Goal: Check status: Check status

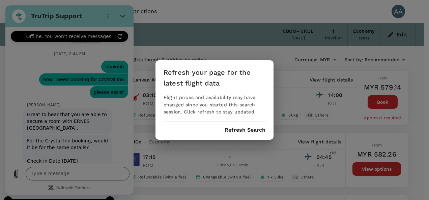
click at [243, 127] on button "Refresh Search" at bounding box center [244, 130] width 41 height 6
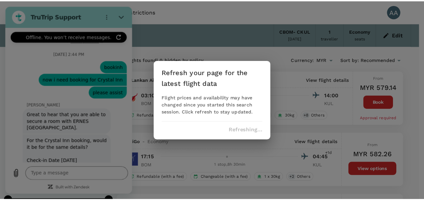
scroll to position [5408, 0]
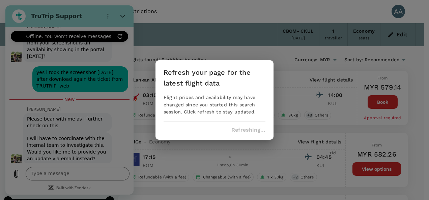
click at [241, 129] on div "Refreshing..." at bounding box center [214, 130] width 102 height 6
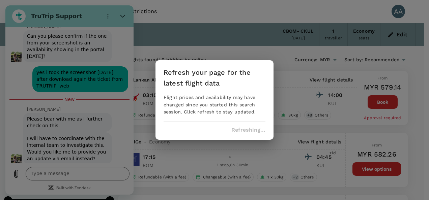
click at [245, 127] on div "Refreshing..." at bounding box center [214, 130] width 102 height 6
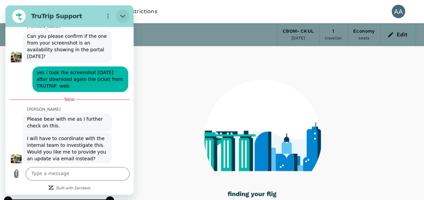
click at [122, 15] on icon "Close" at bounding box center [122, 15] width 5 height 5
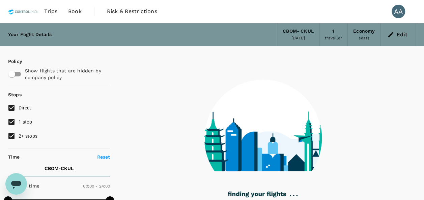
click at [86, 15] on link "Book" at bounding box center [75, 11] width 24 height 23
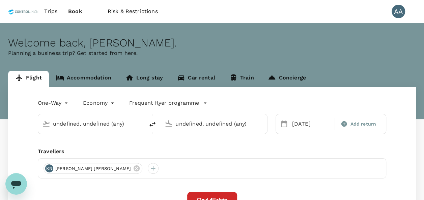
type input "[GEOGRAPHIC_DATA], [GEOGRAPHIC_DATA] (any)"
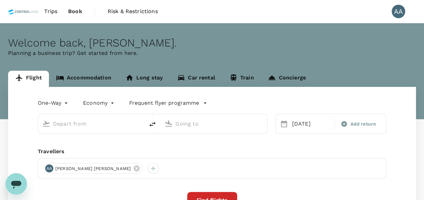
type input "[GEOGRAPHIC_DATA], [GEOGRAPHIC_DATA] (any)"
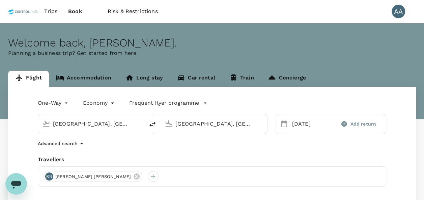
click at [47, 12] on span "Trips" at bounding box center [50, 11] width 13 height 8
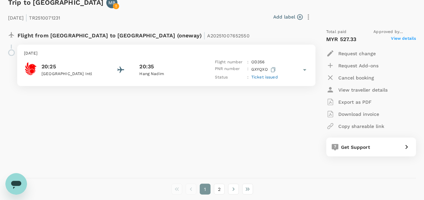
scroll to position [1909, 0]
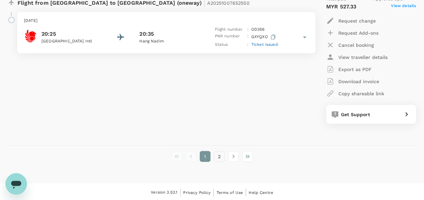
click at [220, 152] on button "2" at bounding box center [219, 156] width 11 height 11
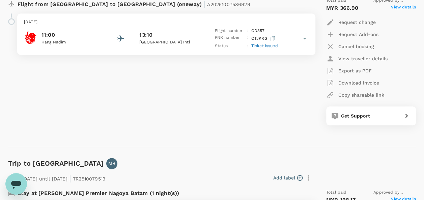
scroll to position [303, 0]
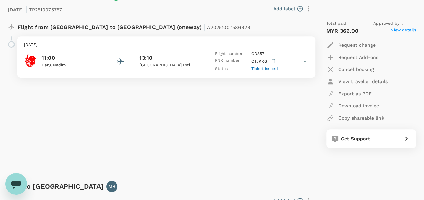
click at [268, 71] on div "Ticket issued" at bounding box center [264, 69] width 27 height 7
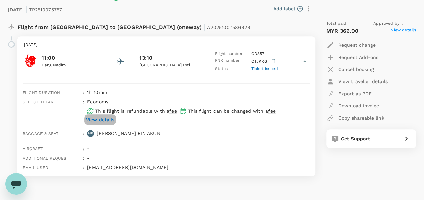
click at [106, 118] on p "View details" at bounding box center [100, 119] width 28 height 7
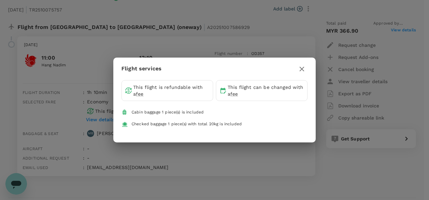
drag, startPoint x: 368, startPoint y: 166, endPoint x: 362, endPoint y: 160, distance: 8.6
click at [368, 166] on div "Flight services This flight is refundable with a fee This flight can be changed…" at bounding box center [214, 100] width 429 height 200
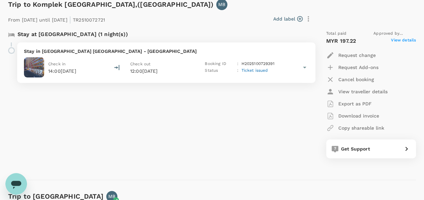
scroll to position [0, 0]
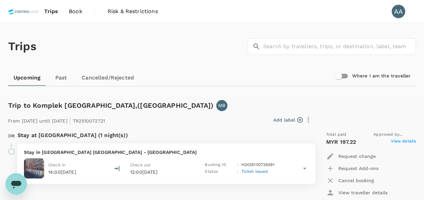
click at [54, 9] on span "Trips" at bounding box center [51, 11] width 14 height 8
